Goal: Transaction & Acquisition: Obtain resource

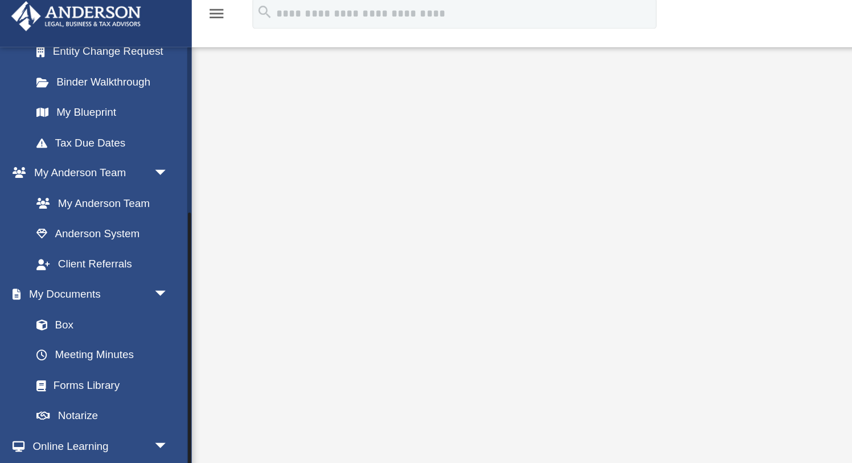
scroll to position [214, 0]
click at [50, 250] on link "Box" at bounding box center [79, 253] width 126 height 23
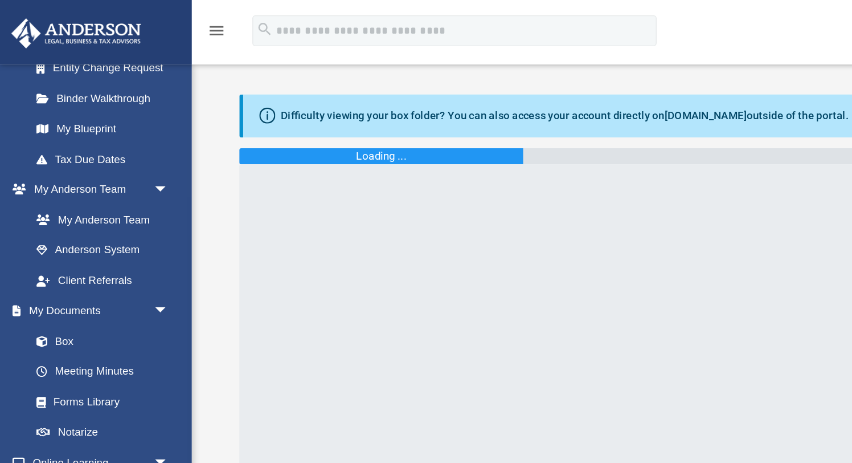
click at [70, 22] on img at bounding box center [56, 25] width 103 height 22
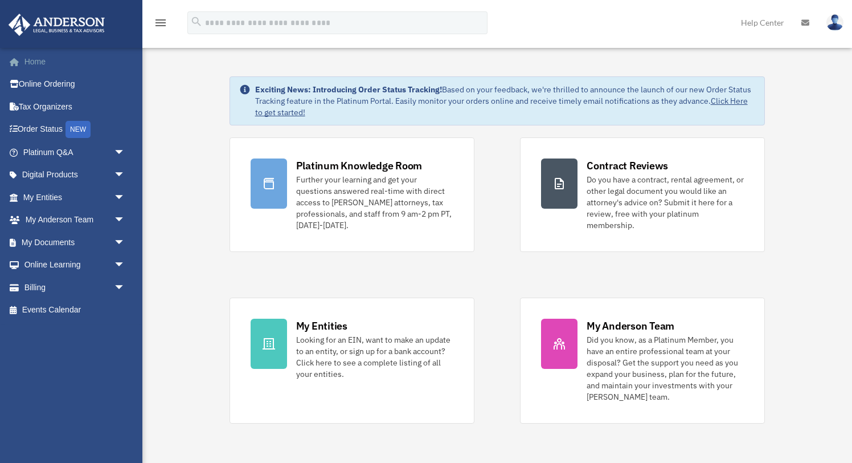
click at [36, 58] on link "Home" at bounding box center [75, 61] width 134 height 23
click at [117, 245] on span "arrow_drop_down" at bounding box center [125, 242] width 23 height 23
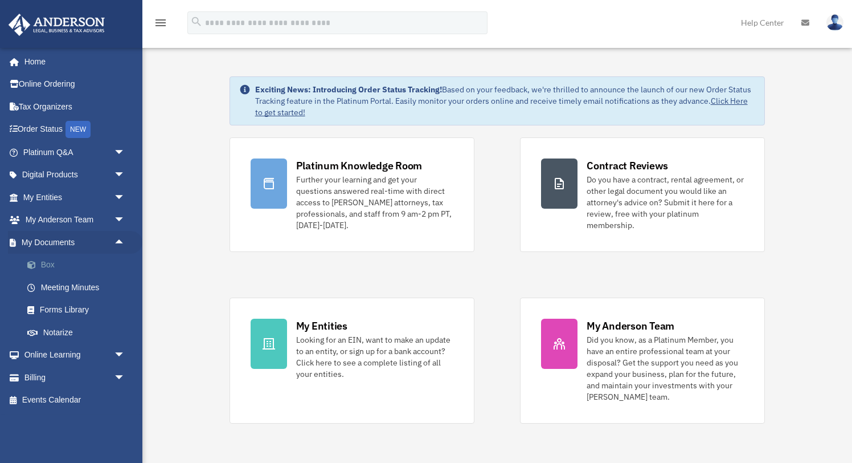
click at [52, 265] on link "Box" at bounding box center [79, 265] width 126 height 23
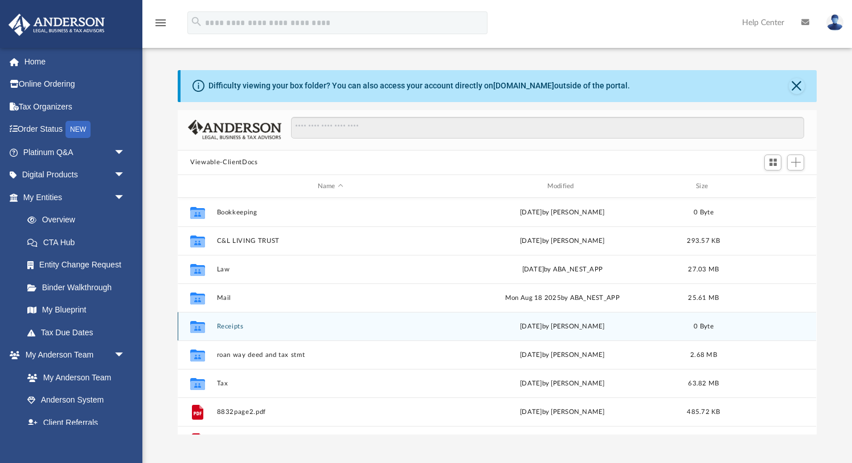
scroll to position [28, 0]
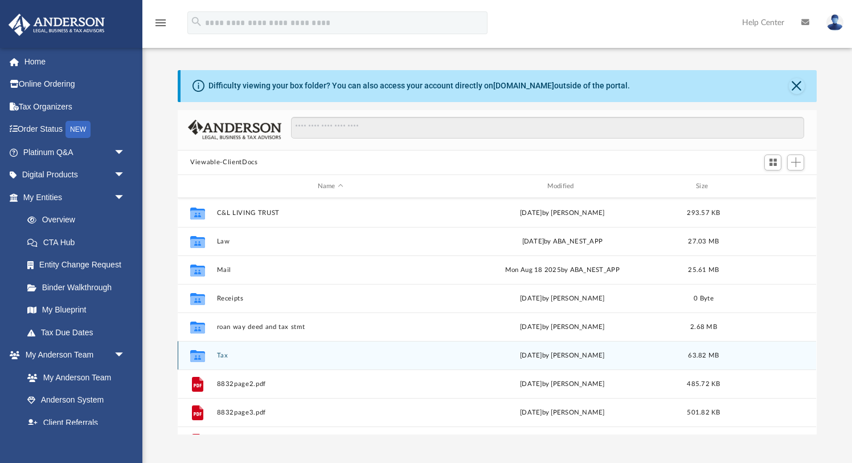
click at [228, 356] on button "Tax" at bounding box center [330, 355] width 227 height 7
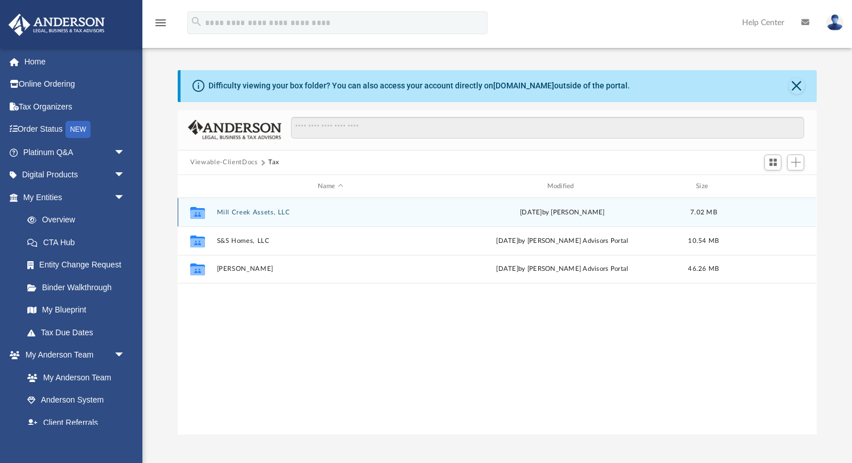
scroll to position [0, 0]
click at [372, 210] on button "Mill Creek Assets, LLC" at bounding box center [330, 212] width 227 height 7
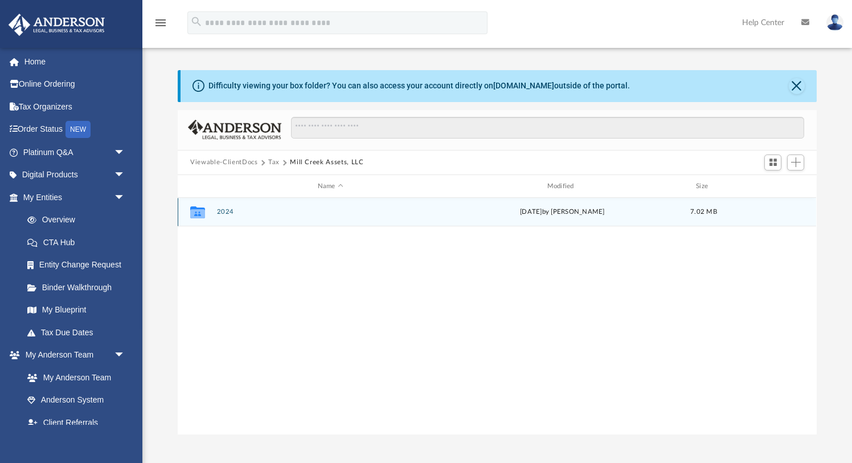
click at [372, 210] on button "2024" at bounding box center [330, 212] width 227 height 7
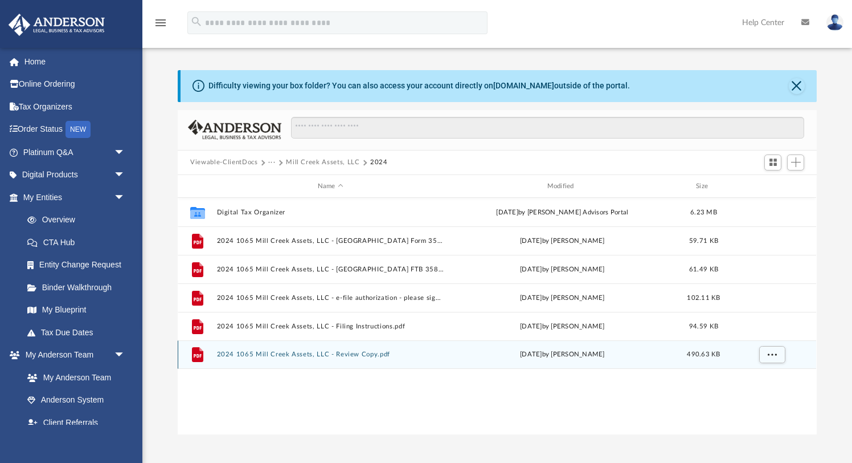
click at [271, 353] on button "2024 1065 Mill Creek Assets, LLC - Review Copy.pdf" at bounding box center [330, 354] width 227 height 7
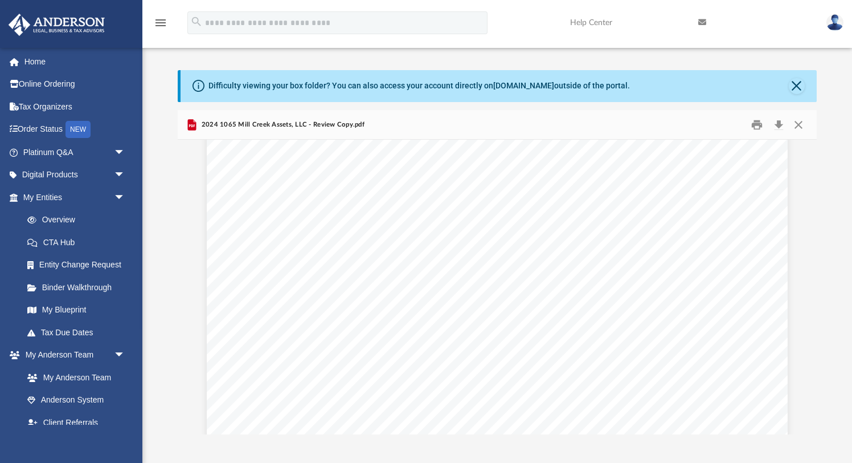
scroll to position [10816, 0]
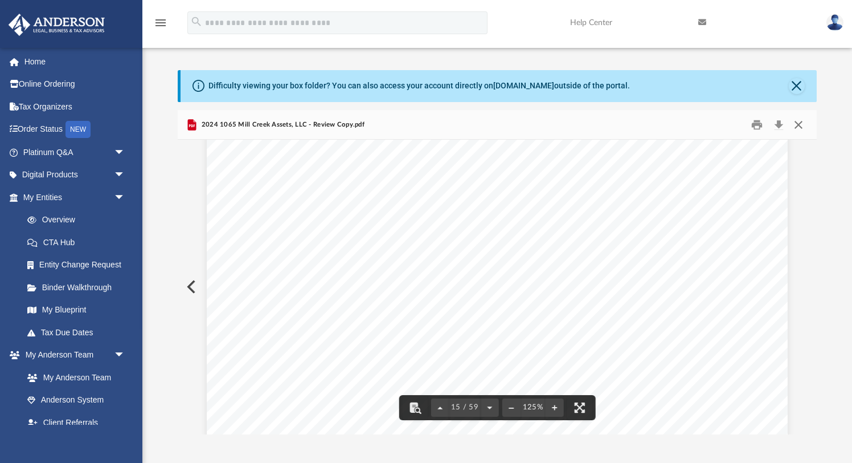
click at [798, 121] on button "Close" at bounding box center [799, 125] width 21 height 18
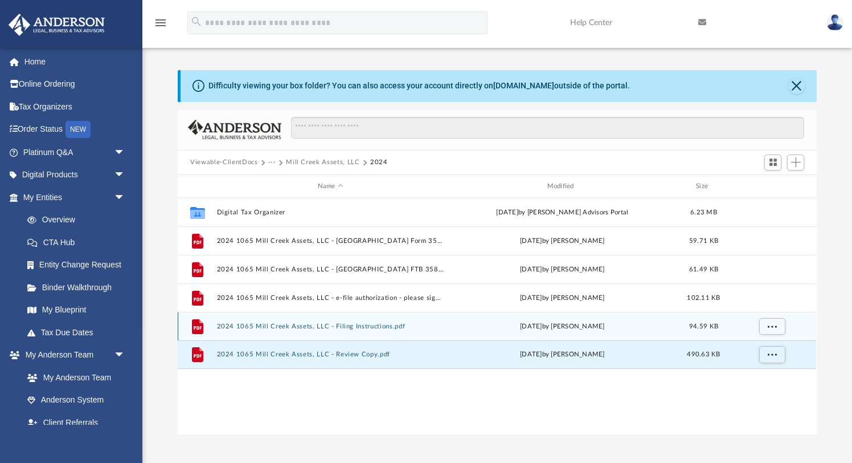
click at [368, 325] on button "2024 1065 Mill Creek Assets, LLC - Filing Instructions.pdf" at bounding box center [330, 325] width 227 height 7
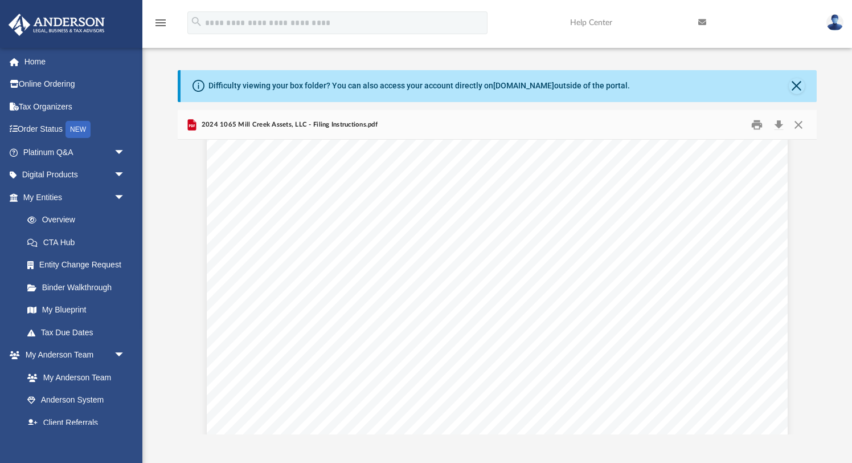
scroll to position [0, 0]
click at [798, 124] on button "Close" at bounding box center [799, 125] width 21 height 18
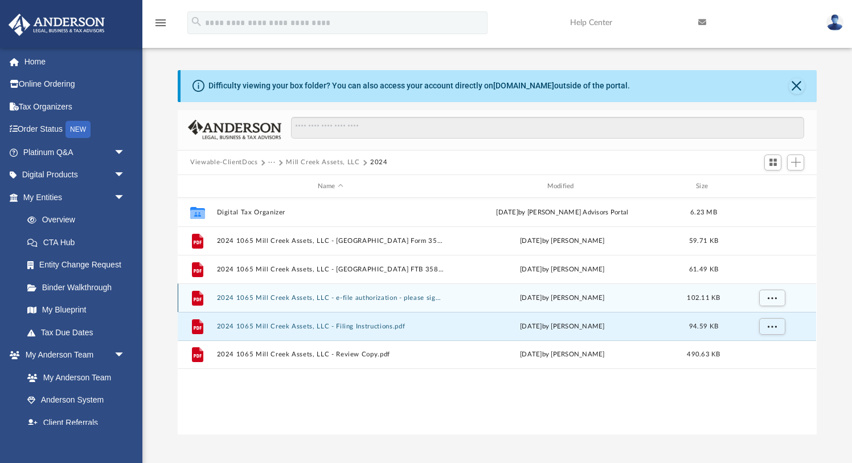
click at [386, 299] on button "2024 1065 Mill Creek Assets, LLC - e-file authorization - please sign.pdf" at bounding box center [330, 297] width 227 height 7
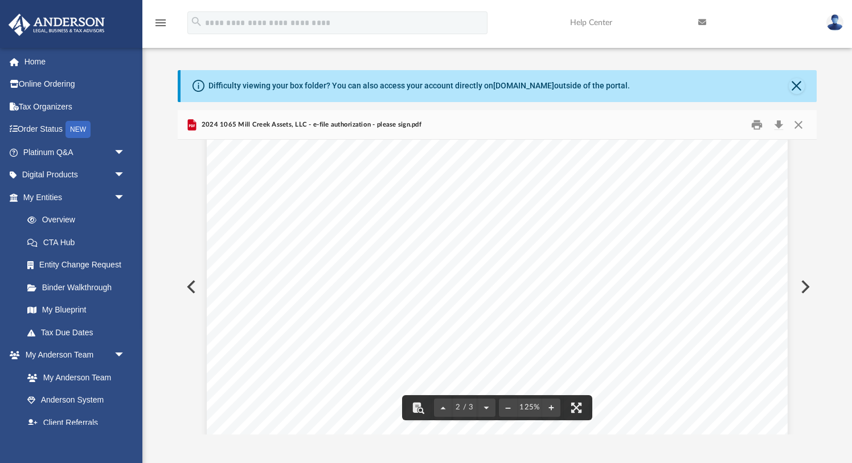
scroll to position [1167, 0]
click at [338, 275] on div "Limited liability company name California Secretary of State (SOS) file number …" at bounding box center [497, 126] width 581 height 752
click at [801, 125] on button "Close" at bounding box center [799, 125] width 21 height 18
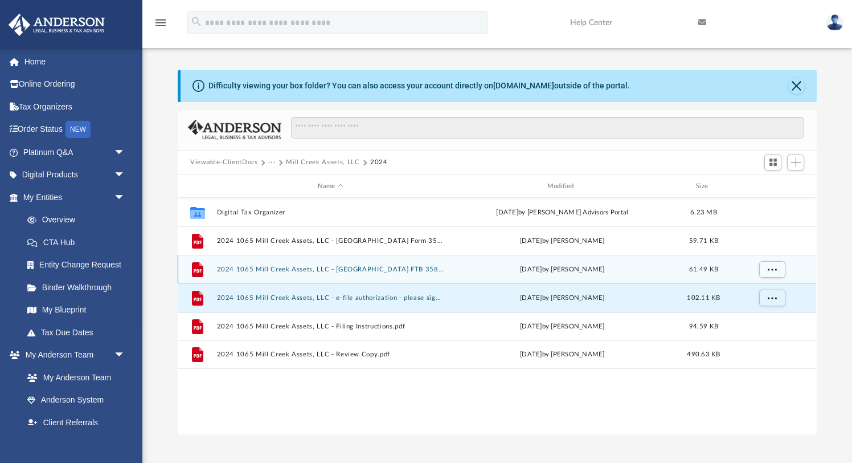
click at [381, 270] on button "2024 1065 Mill Creek Assets, LLC - CA FTB 3588 Payment Voucher.pdf" at bounding box center [330, 269] width 227 height 7
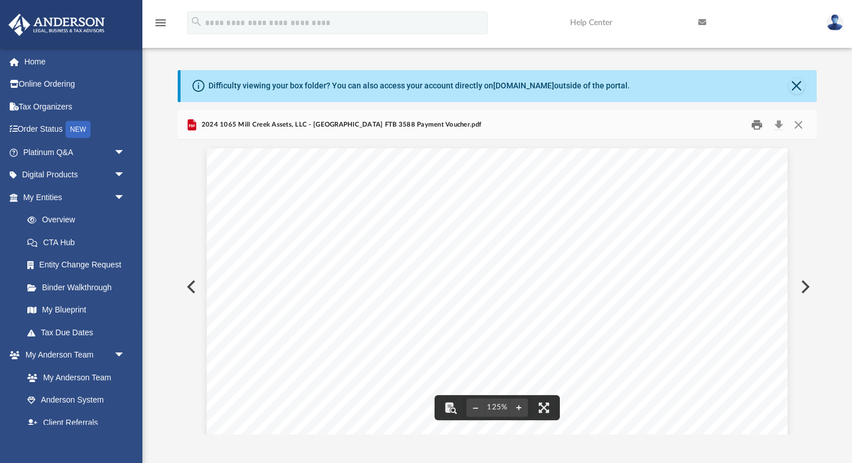
click at [756, 126] on button "Print" at bounding box center [757, 125] width 23 height 18
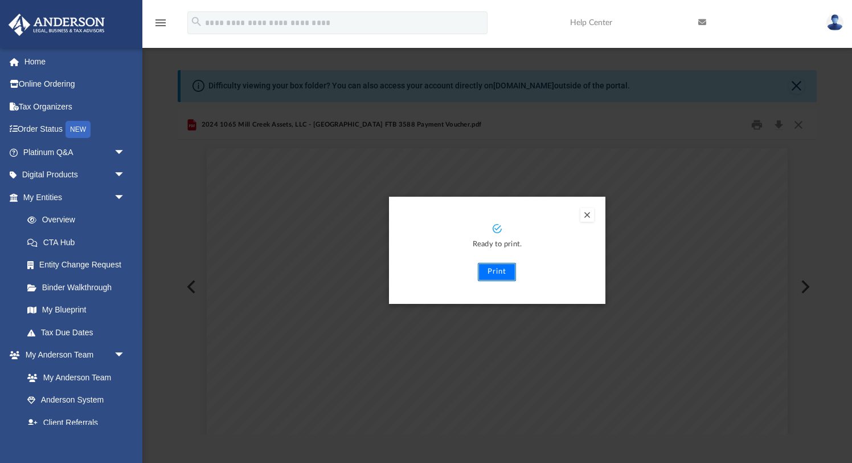
click at [502, 272] on button "Print" at bounding box center [497, 272] width 38 height 18
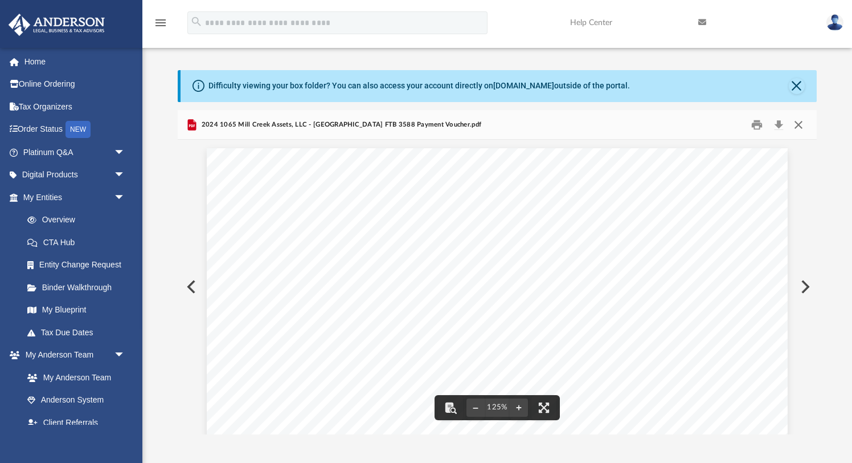
click at [798, 126] on button "Close" at bounding box center [799, 125] width 21 height 18
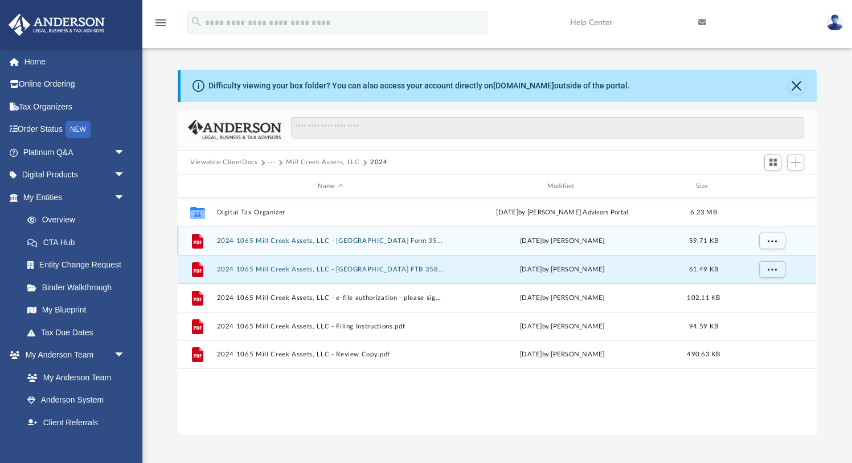
click at [390, 242] on button "2024 1065 Mill Creek Assets, LLC - CA Form 3522 Payment Voucher.pdf" at bounding box center [330, 240] width 227 height 7
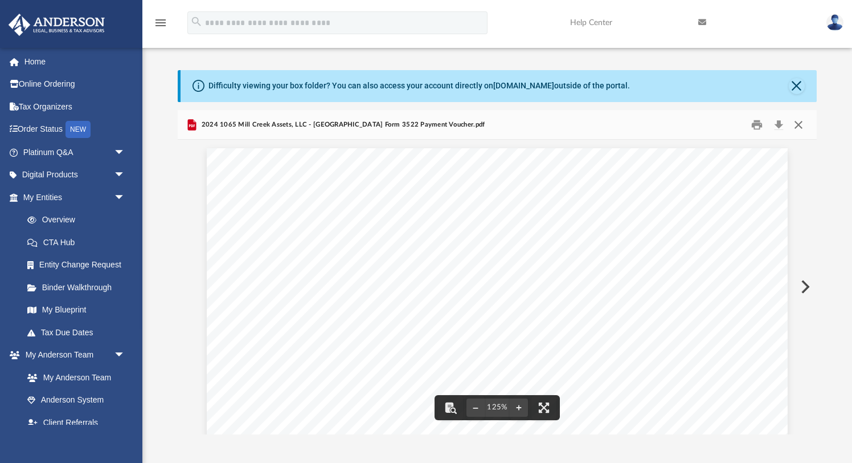
click at [801, 126] on button "Close" at bounding box center [799, 125] width 21 height 18
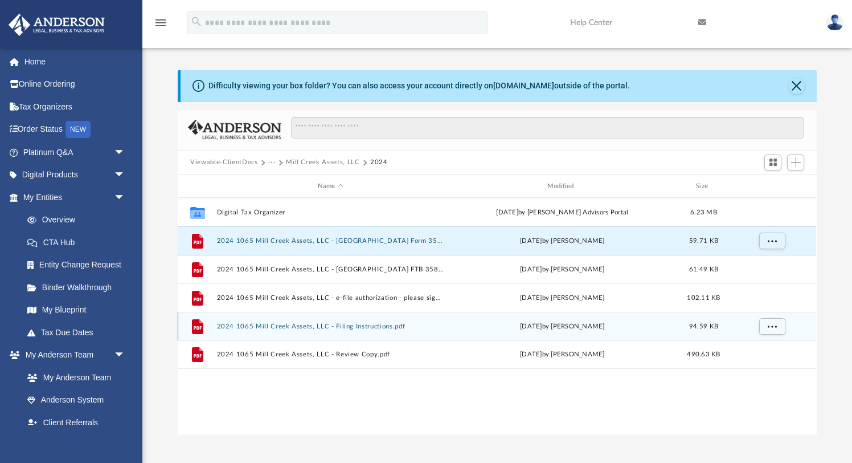
click at [274, 327] on button "2024 1065 Mill Creek Assets, LLC - Filing Instructions.pdf" at bounding box center [330, 325] width 227 height 7
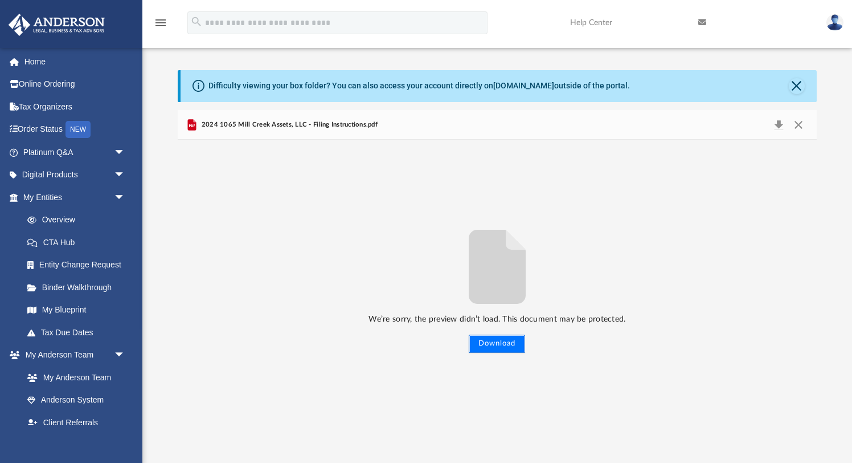
click at [496, 345] on button "Download" at bounding box center [497, 343] width 56 height 18
click at [799, 126] on button "Close" at bounding box center [799, 125] width 21 height 16
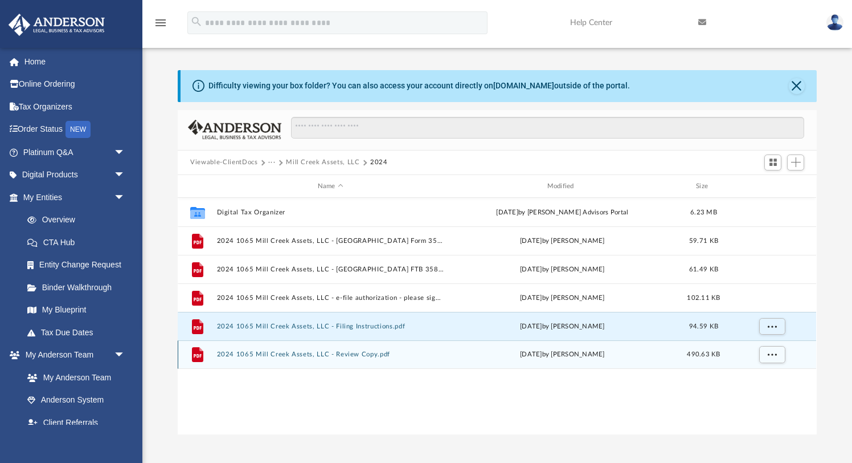
click at [355, 354] on button "2024 1065 Mill Creek Assets, LLC - Review Copy.pdf" at bounding box center [330, 354] width 227 height 7
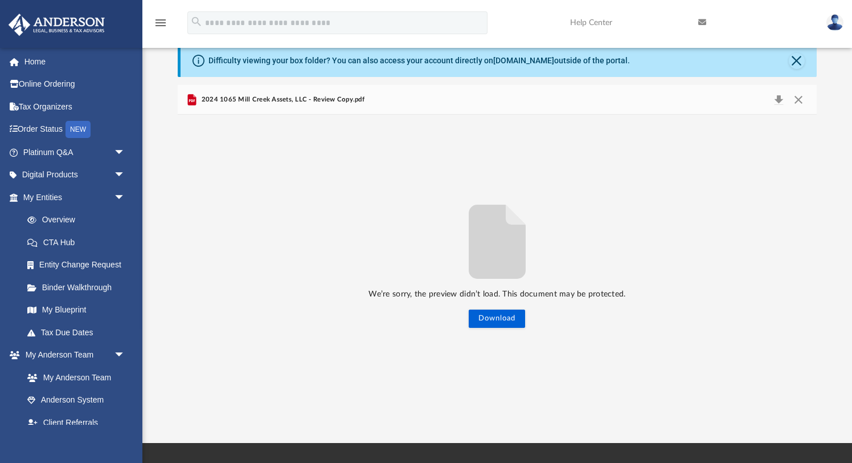
scroll to position [26, 0]
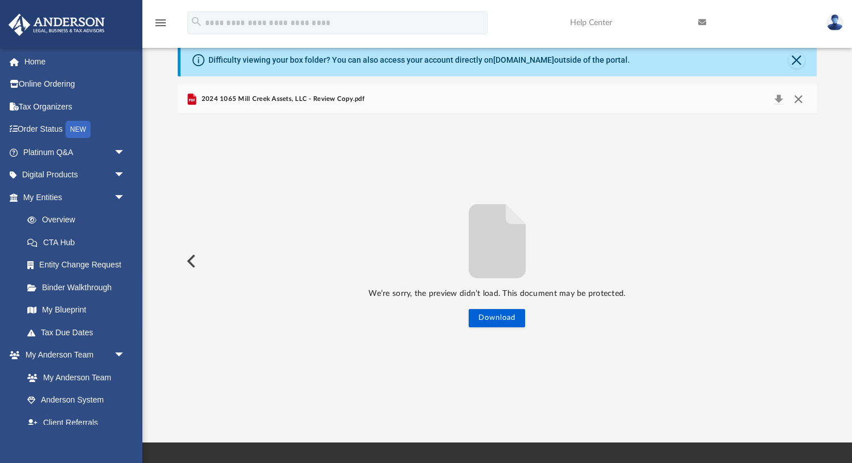
click at [797, 97] on button "Close" at bounding box center [799, 99] width 21 height 16
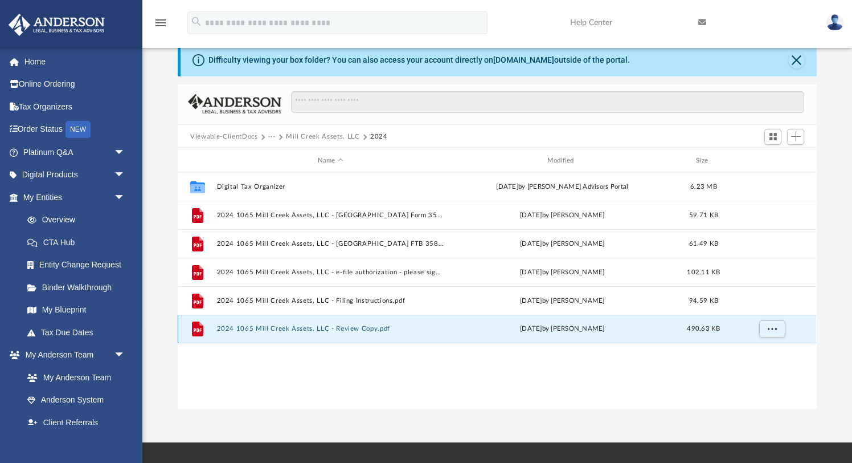
click at [296, 328] on button "2024 1065 Mill Creek Assets, LLC - Review Copy.pdf" at bounding box center [330, 328] width 227 height 7
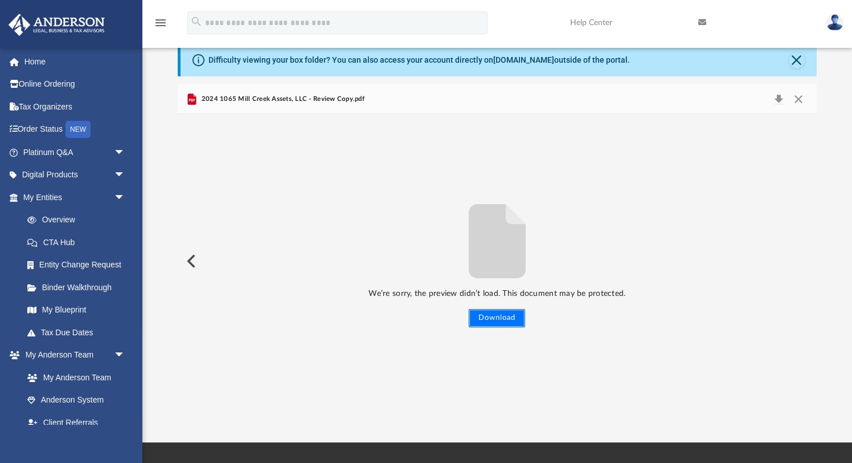
click at [511, 319] on button "Download" at bounding box center [497, 318] width 56 height 18
